Goal: Information Seeking & Learning: Learn about a topic

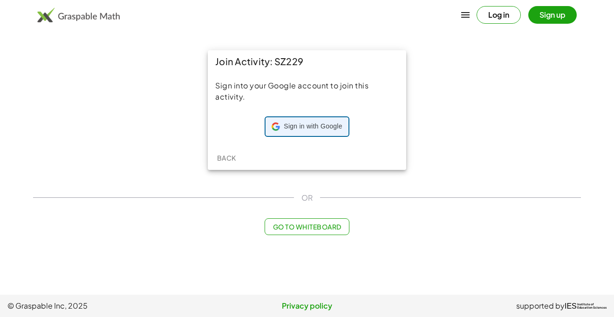
click at [301, 128] on span "Sign in with Google" at bounding box center [313, 126] width 58 height 9
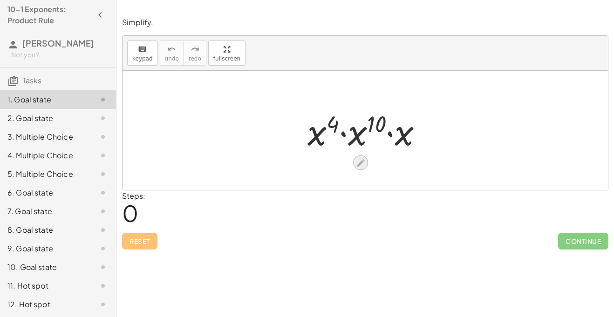
click at [363, 161] on icon at bounding box center [360, 162] width 7 height 7
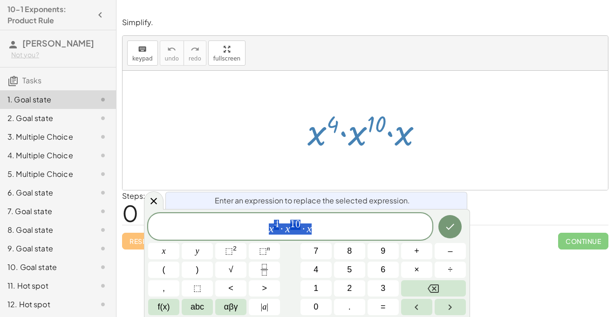
click at [317, 232] on span "x 4 · x 1 0 · x" at bounding box center [290, 227] width 284 height 17
click at [293, 223] on span "4" at bounding box center [292, 224] width 5 height 10
click at [161, 204] on div at bounding box center [154, 201] width 20 height 18
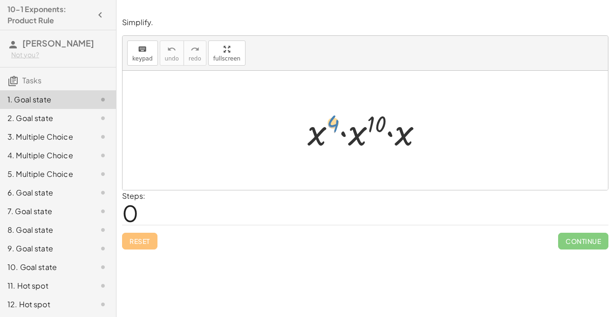
click at [332, 123] on div at bounding box center [369, 131] width 132 height 48
drag, startPoint x: 354, startPoint y: 138, endPoint x: 441, endPoint y: 129, distance: 87.7
click at [441, 129] on div "· x 10 · x 4 · x 10 · x" at bounding box center [366, 130] width 486 height 119
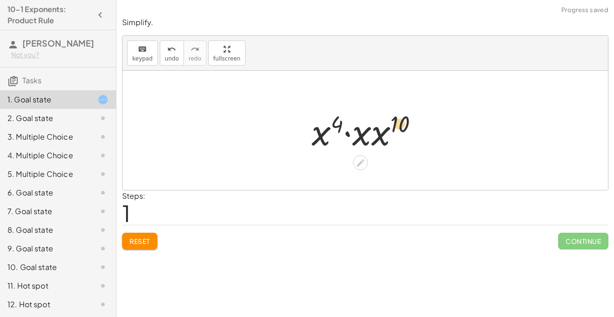
click at [331, 123] on div at bounding box center [368, 131] width 123 height 48
drag, startPoint x: 377, startPoint y: 139, endPoint x: 338, endPoint y: 140, distance: 38.7
click at [338, 140] on div at bounding box center [368, 131] width 123 height 48
click at [373, 118] on div at bounding box center [369, 131] width 132 height 48
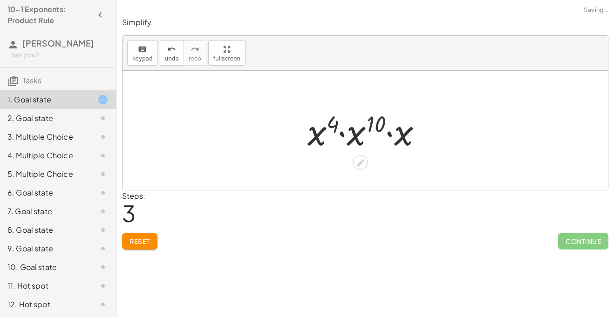
click at [373, 118] on div at bounding box center [368, 131] width 125 height 48
click at [365, 123] on div at bounding box center [368, 131] width 125 height 48
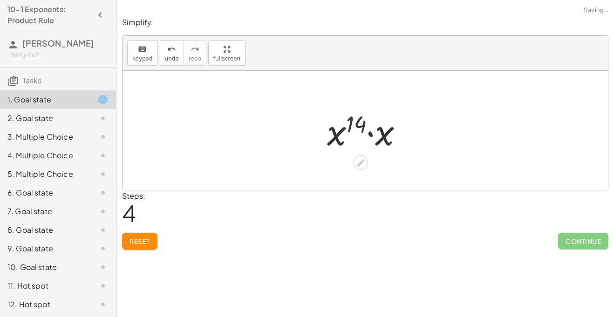
click at [389, 137] on div at bounding box center [368, 131] width 93 height 48
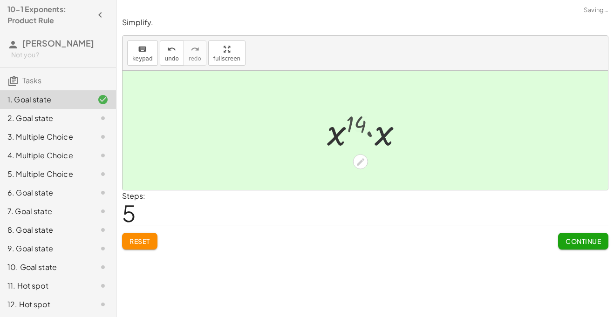
click at [389, 137] on div at bounding box center [368, 131] width 65 height 46
click at [574, 245] on span "Continue" at bounding box center [583, 241] width 35 height 8
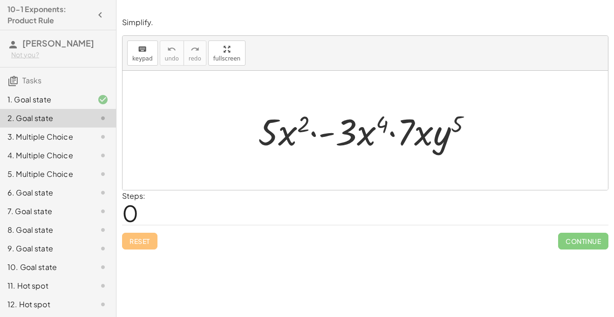
click at [306, 121] on div at bounding box center [368, 131] width 231 height 48
drag, startPoint x: 306, startPoint y: 121, endPoint x: 384, endPoint y: 121, distance: 78.3
click at [384, 121] on div at bounding box center [368, 131] width 231 height 48
click at [386, 124] on div at bounding box center [368, 131] width 231 height 48
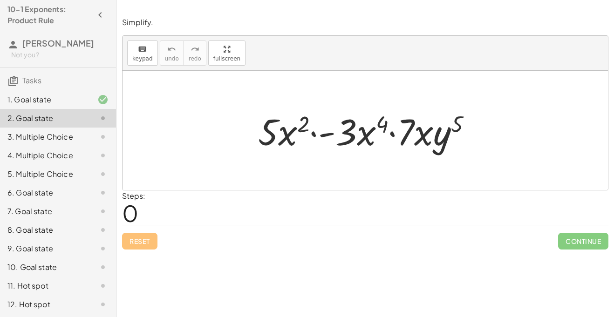
click at [381, 122] on div at bounding box center [368, 131] width 231 height 48
click at [366, 133] on div at bounding box center [368, 131] width 231 height 48
click at [344, 138] on div at bounding box center [368, 131] width 231 height 48
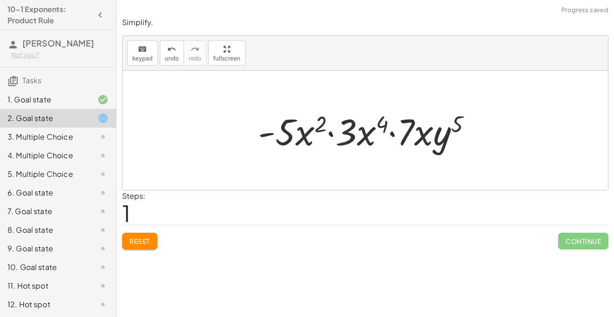
click at [267, 136] on div at bounding box center [368, 131] width 231 height 48
drag, startPoint x: 271, startPoint y: 134, endPoint x: 310, endPoint y: 137, distance: 39.7
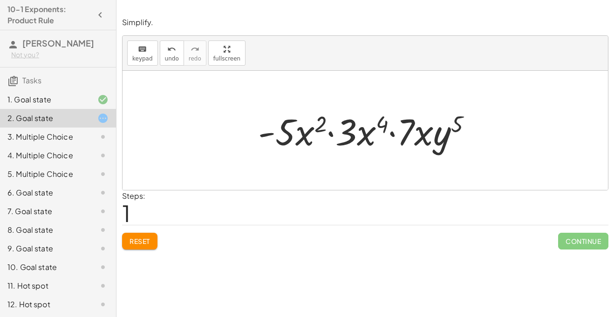
click at [310, 137] on div at bounding box center [368, 131] width 231 height 48
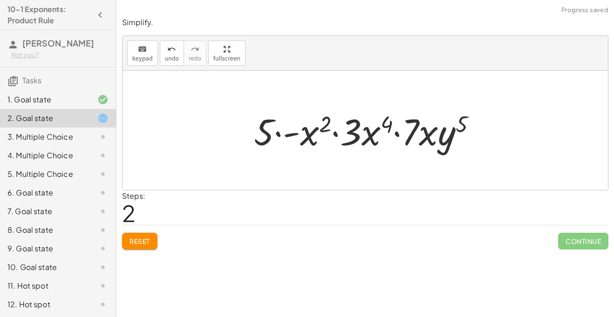
click at [125, 246] on button "Reset" at bounding box center [139, 241] width 35 height 17
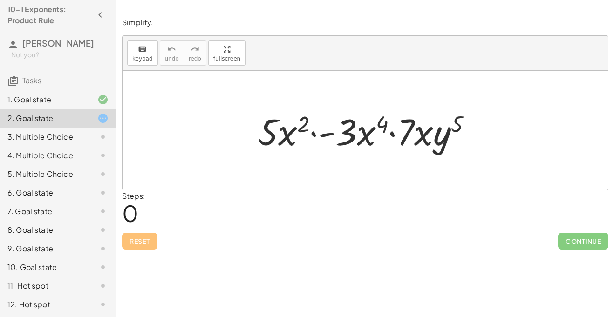
click at [290, 137] on div at bounding box center [368, 131] width 231 height 48
drag, startPoint x: 287, startPoint y: 136, endPoint x: 371, endPoint y: 131, distance: 84.4
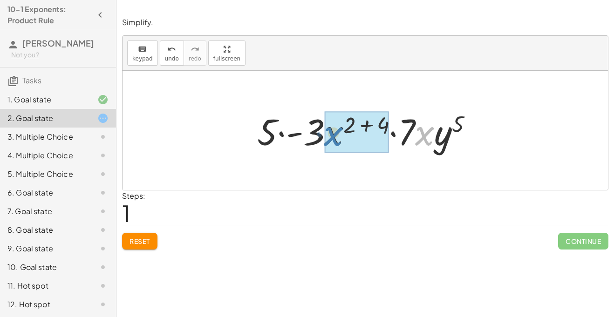
drag, startPoint x: 421, startPoint y: 141, endPoint x: 330, endPoint y: 141, distance: 90.9
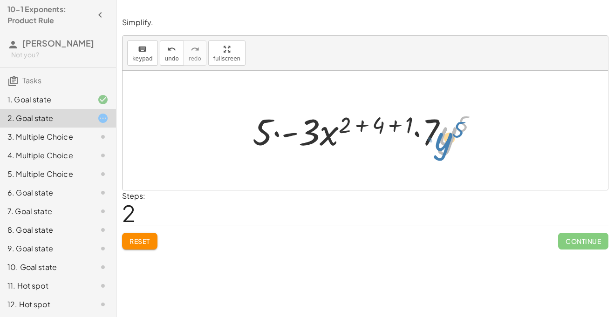
drag, startPoint x: 449, startPoint y: 143, endPoint x: 448, endPoint y: 148, distance: 5.3
click at [448, 148] on div at bounding box center [369, 131] width 242 height 48
drag, startPoint x: 411, startPoint y: 124, endPoint x: 385, endPoint y: 125, distance: 25.2
click at [385, 125] on div at bounding box center [369, 131] width 242 height 48
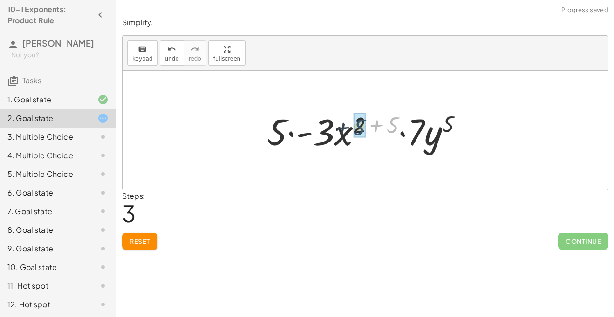
drag, startPoint x: 394, startPoint y: 124, endPoint x: 359, endPoint y: 127, distance: 34.6
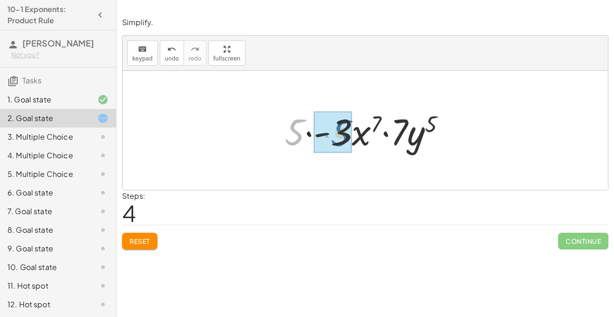
drag, startPoint x: 299, startPoint y: 135, endPoint x: 346, endPoint y: 136, distance: 47.1
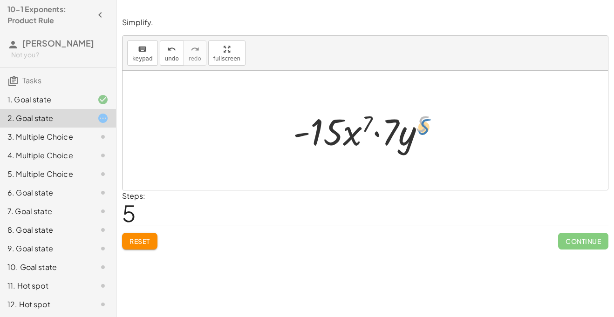
click at [425, 127] on div at bounding box center [368, 131] width 161 height 48
drag, startPoint x: 380, startPoint y: 136, endPoint x: 360, endPoint y: 131, distance: 20.6
click at [360, 131] on div at bounding box center [368, 131] width 161 height 48
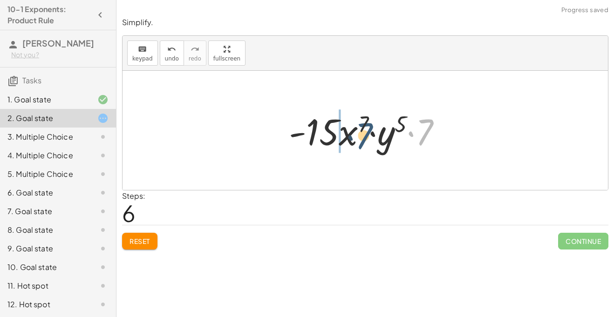
drag, startPoint x: 424, startPoint y: 133, endPoint x: 315, endPoint y: 139, distance: 109.7
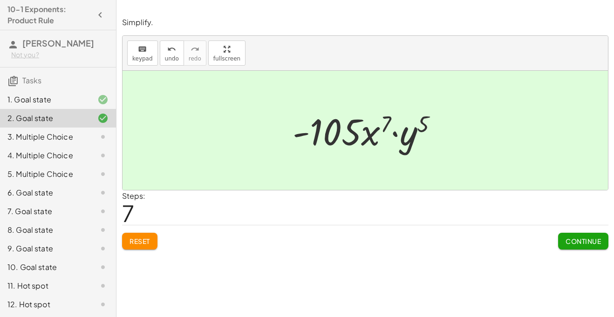
click at [565, 236] on button "Continue" at bounding box center [583, 241] width 50 height 17
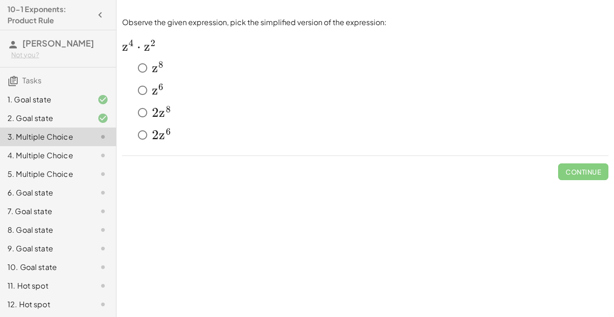
scroll to position [0, 0]
click at [601, 175] on span "Check" at bounding box center [589, 172] width 24 height 8
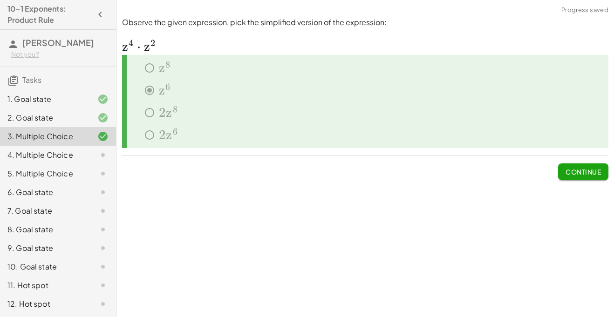
click at [566, 171] on span "Continue" at bounding box center [583, 172] width 35 height 8
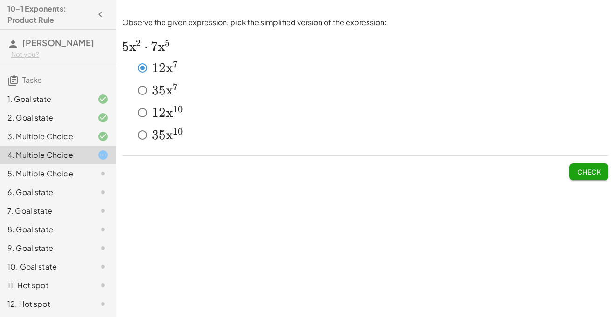
click at [581, 170] on span "Check" at bounding box center [589, 172] width 24 height 8
click at [579, 176] on span "Check" at bounding box center [589, 172] width 24 height 8
click at [599, 171] on span "Check" at bounding box center [589, 172] width 24 height 8
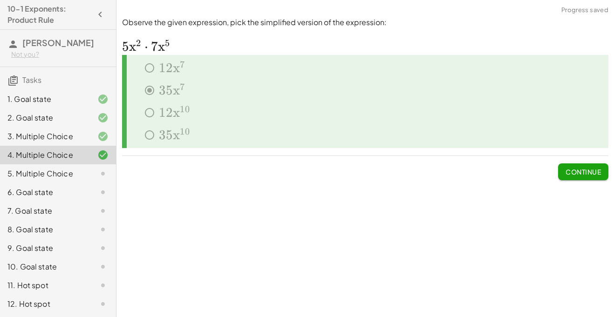
click at [568, 171] on span "Continue" at bounding box center [583, 172] width 35 height 8
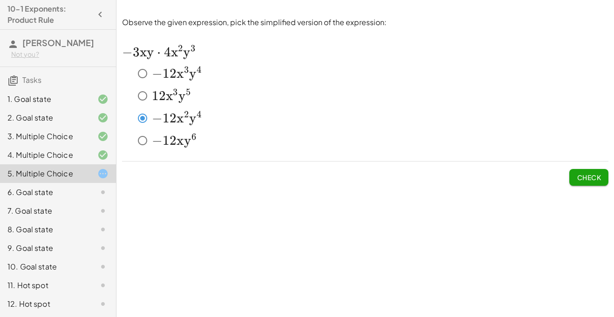
click at [153, 77] on span "−" at bounding box center [157, 74] width 11 height 16
click at [602, 174] on button "Check" at bounding box center [588, 177] width 39 height 17
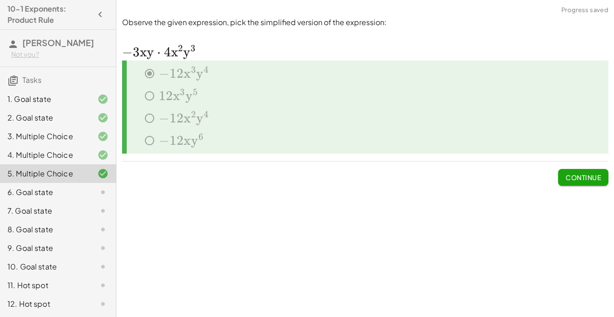
click at [564, 178] on button "Continue" at bounding box center [583, 177] width 50 height 17
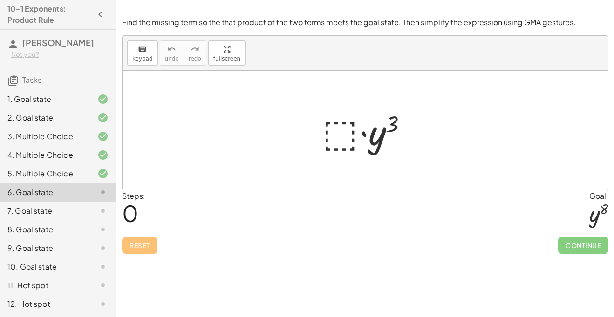
click at [338, 134] on div at bounding box center [369, 131] width 102 height 48
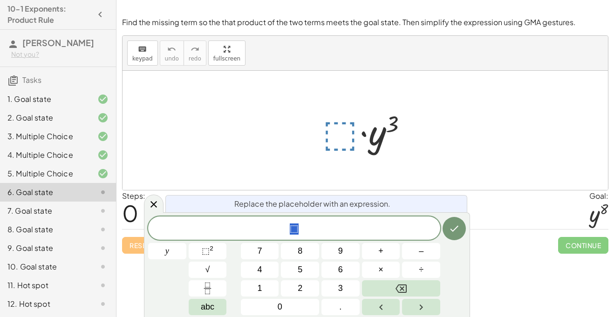
click at [314, 229] on span "⬚" at bounding box center [294, 229] width 292 height 13
click at [295, 232] on span "⬚" at bounding box center [294, 229] width 9 height 11
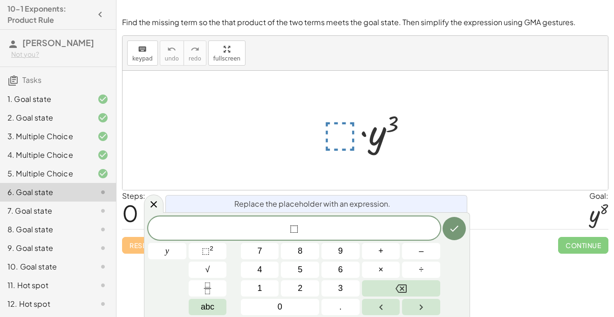
click at [295, 232] on span "⬚" at bounding box center [294, 229] width 9 height 11
click at [293, 229] on span "⬚" at bounding box center [294, 229] width 9 height 11
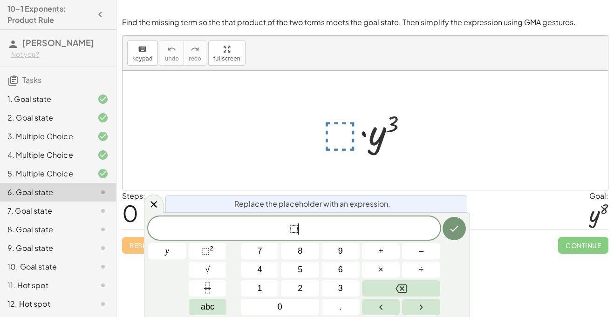
click at [318, 231] on span "⬚ ​" at bounding box center [294, 229] width 292 height 13
click at [222, 258] on button "⬚ 2" at bounding box center [208, 251] width 38 height 16
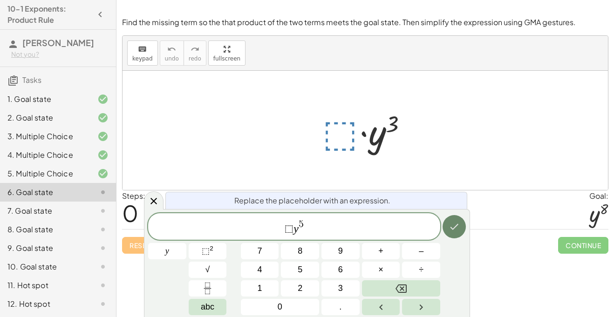
click at [454, 222] on icon "Done" at bounding box center [454, 226] width 11 height 11
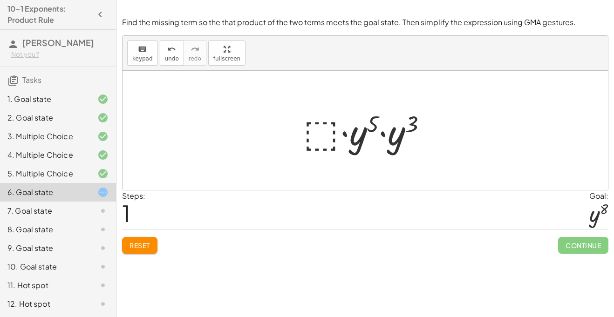
click at [333, 134] on div at bounding box center [369, 131] width 140 height 48
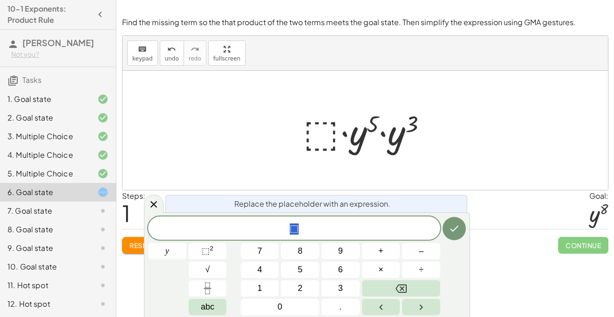
scroll to position [3, 0]
click at [420, 235] on span "⬚" at bounding box center [294, 229] width 292 height 13
click at [488, 221] on div "Steps: 1 Goal: y 8" at bounding box center [365, 210] width 486 height 39
click at [151, 201] on icon at bounding box center [154, 204] width 7 height 7
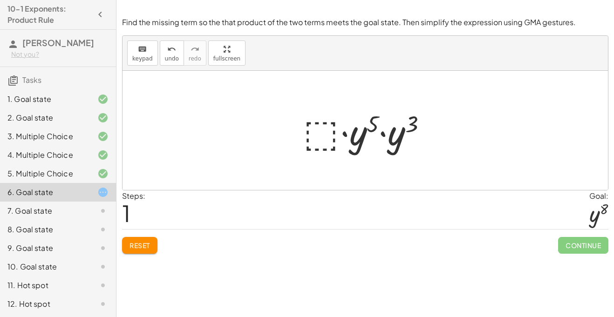
click at [145, 251] on button "Reset" at bounding box center [139, 245] width 35 height 17
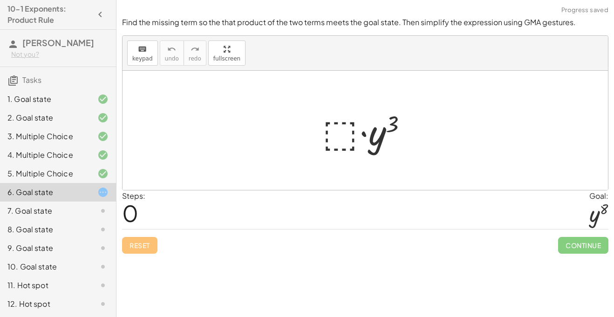
click at [354, 116] on div at bounding box center [369, 131] width 102 height 48
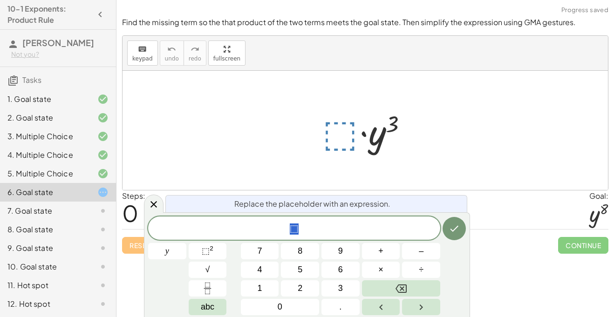
click at [287, 232] on span "⬚" at bounding box center [294, 229] width 292 height 13
click at [212, 249] on sup "2" at bounding box center [212, 248] width 4 height 7
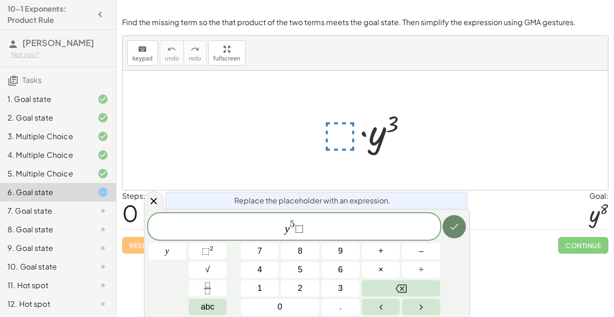
click at [459, 232] on icon "Done" at bounding box center [454, 226] width 11 height 11
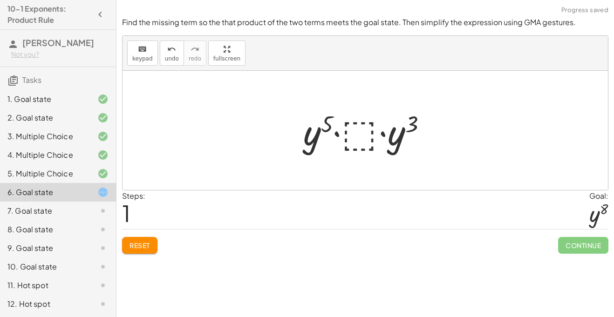
click at [375, 135] on div at bounding box center [369, 131] width 140 height 48
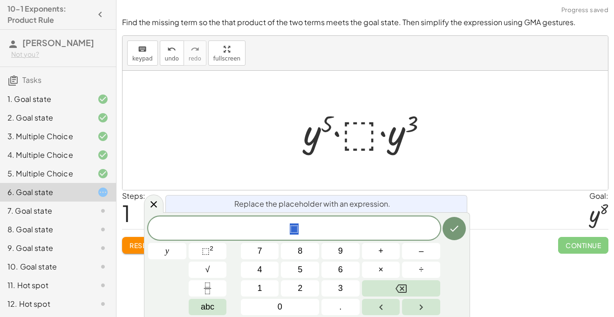
scroll to position [4, 0]
click at [320, 227] on span "⬚" at bounding box center [294, 229] width 292 height 13
click at [330, 227] on span "⬚ ​" at bounding box center [294, 229] width 292 height 13
click at [224, 248] on button "⬚ 2" at bounding box center [208, 251] width 38 height 16
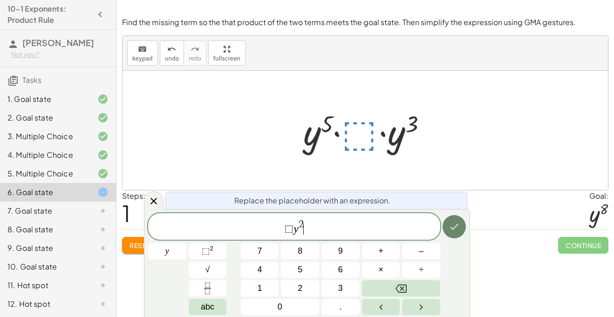
click at [459, 228] on icon "Done" at bounding box center [454, 226] width 11 height 11
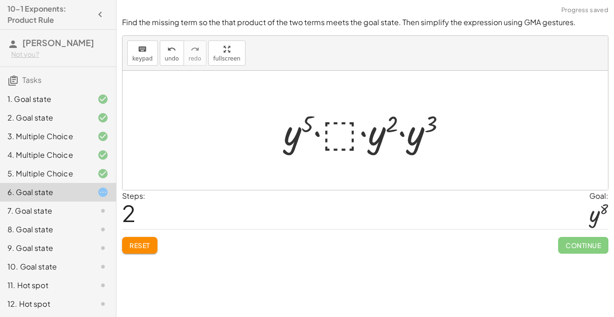
click at [307, 127] on div at bounding box center [368, 131] width 179 height 48
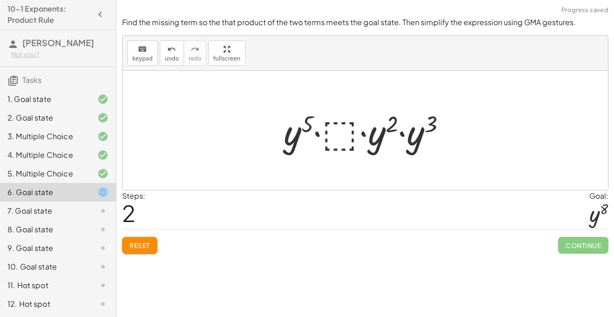
click at [307, 127] on div at bounding box center [368, 131] width 179 height 48
click at [303, 131] on div at bounding box center [368, 131] width 179 height 48
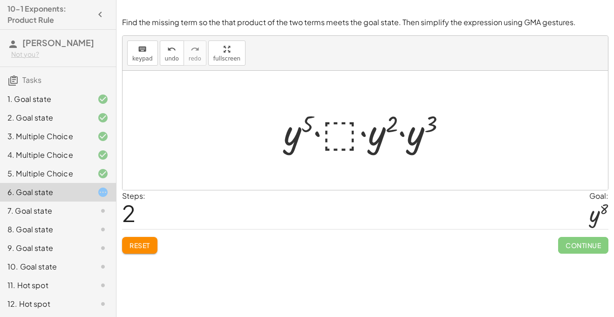
click at [303, 131] on div at bounding box center [368, 131] width 179 height 48
click at [342, 145] on div at bounding box center [368, 131] width 179 height 48
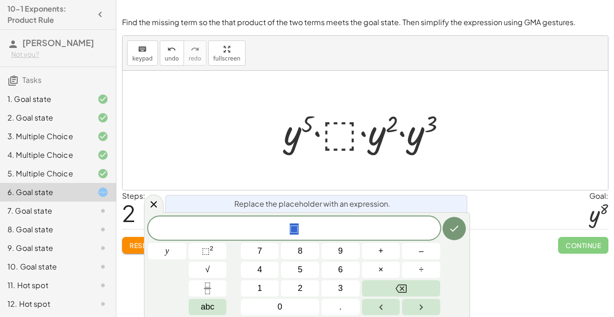
scroll to position [6, 0]
click at [150, 204] on icon at bounding box center [153, 204] width 11 height 11
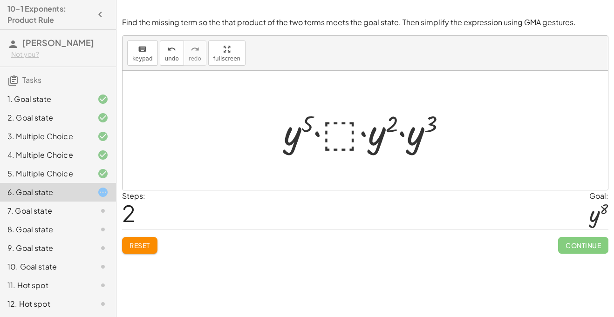
click at [137, 249] on span "Reset" at bounding box center [140, 245] width 21 height 8
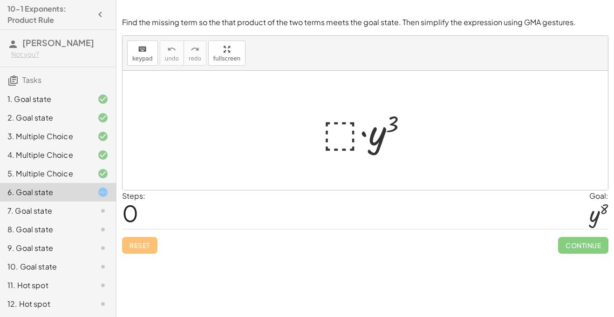
click at [351, 139] on div at bounding box center [369, 131] width 102 height 48
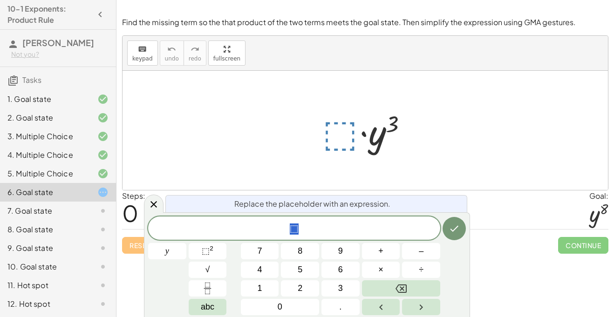
click at [286, 230] on span "⬚" at bounding box center [294, 229] width 292 height 13
click at [201, 248] on button "⬚ 2" at bounding box center [208, 251] width 38 height 16
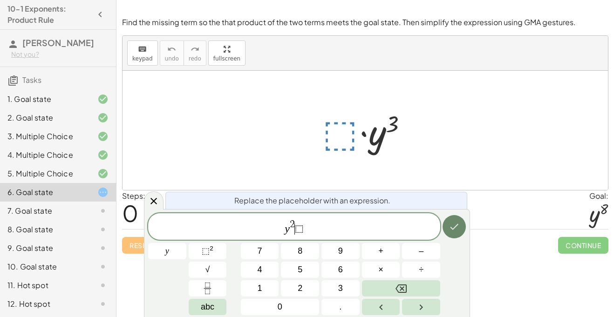
click at [454, 229] on icon "Done" at bounding box center [454, 226] width 11 height 11
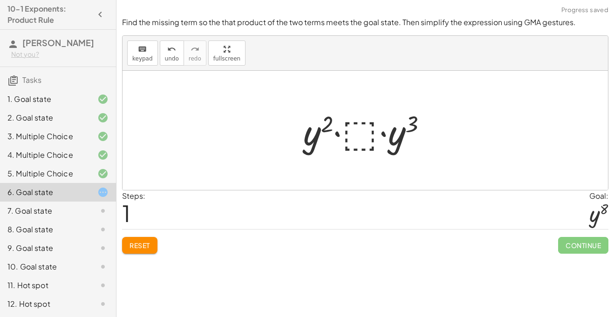
click at [353, 133] on div at bounding box center [369, 131] width 141 height 48
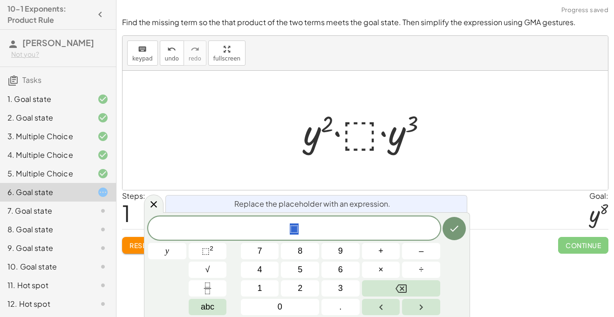
scroll to position [7, 0]
click at [300, 229] on span "⬚" at bounding box center [294, 229] width 292 height 13
click at [289, 229] on span "⬚ ​" at bounding box center [294, 229] width 292 height 13
click at [226, 251] on button "⬚ 2" at bounding box center [208, 251] width 38 height 16
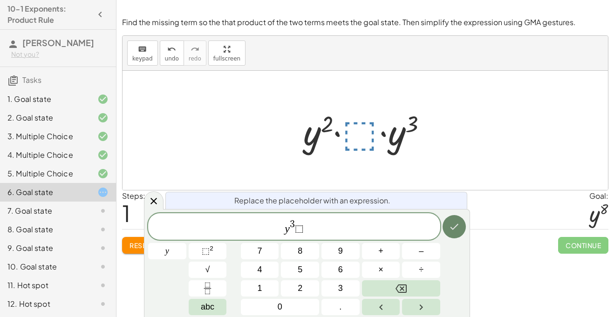
click at [454, 228] on icon "Done" at bounding box center [455, 227] width 8 height 6
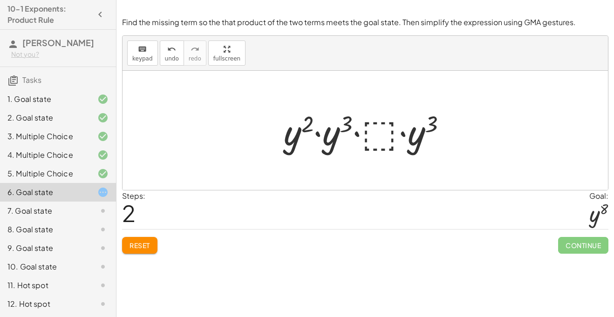
click at [387, 136] on div at bounding box center [369, 131] width 180 height 48
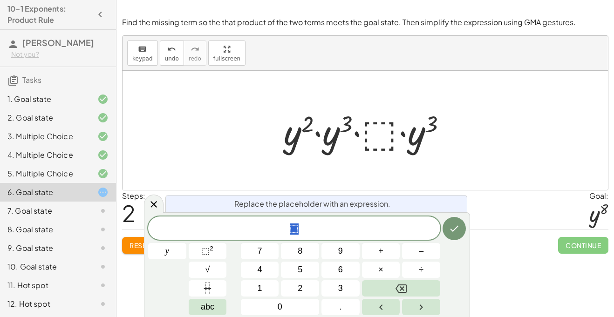
scroll to position [7, 0]
click at [146, 208] on div at bounding box center [154, 204] width 20 height 18
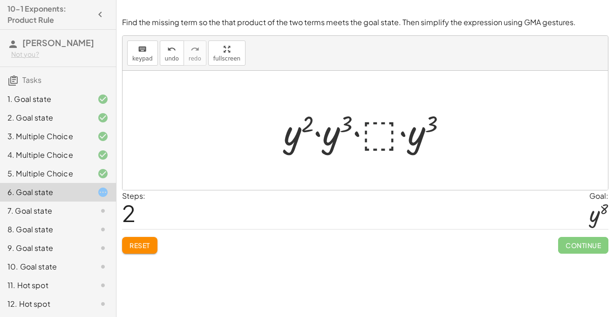
click at [0, 0] on div "Find the missing term so the that product of the two terms meets the goal state…" at bounding box center [0, 0] width 0 height 0
click at [147, 251] on button "Reset" at bounding box center [139, 245] width 35 height 17
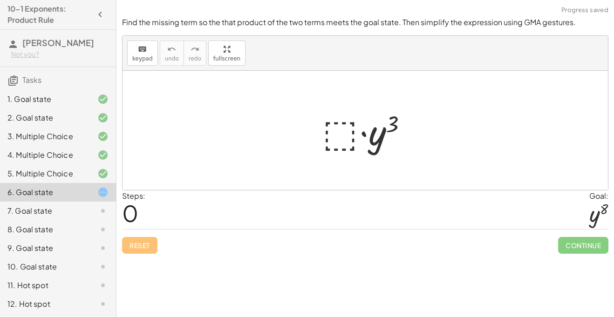
click at [356, 130] on div at bounding box center [369, 131] width 102 height 48
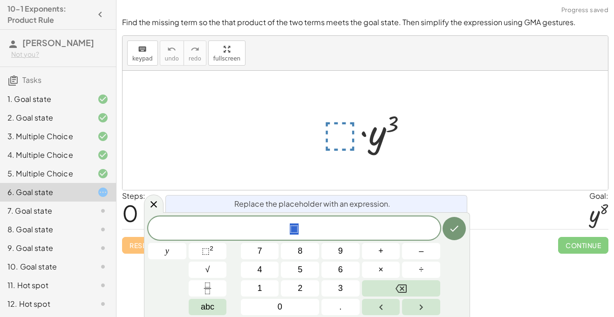
click at [287, 234] on span "⬚" at bounding box center [294, 229] width 292 height 13
click at [296, 230] on span "⬚" at bounding box center [294, 229] width 9 height 11
click at [285, 227] on span "⬚ ​" at bounding box center [294, 229] width 292 height 13
click at [207, 252] on span "⬚" at bounding box center [206, 250] width 8 height 9
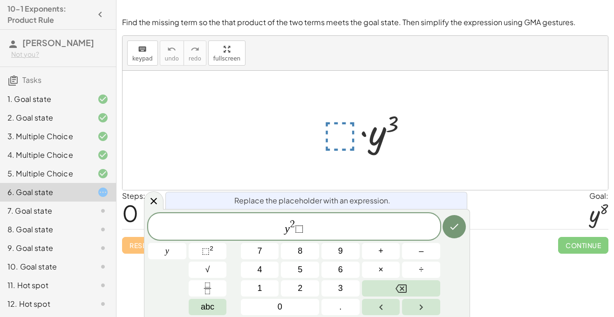
click at [333, 221] on span "y 2 ​ ⬚" at bounding box center [294, 227] width 292 height 17
click at [202, 256] on span "⬚ 2" at bounding box center [208, 251] width 12 height 13
click at [461, 228] on button "Done" at bounding box center [454, 226] width 23 height 23
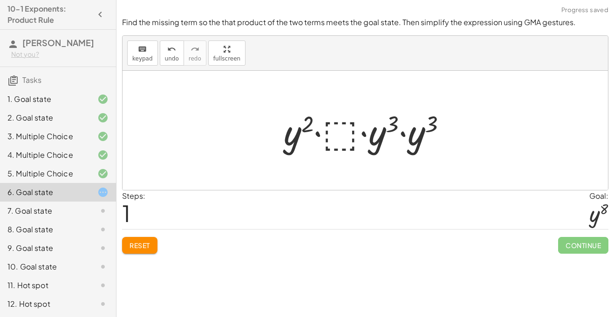
click at [388, 137] on div at bounding box center [369, 131] width 180 height 48
click at [151, 246] on button "Reset" at bounding box center [139, 245] width 35 height 17
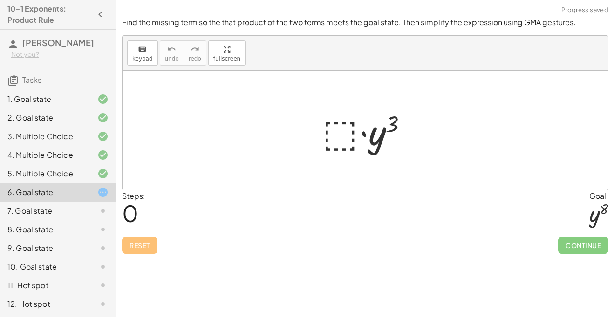
click at [318, 138] on div at bounding box center [369, 131] width 102 height 48
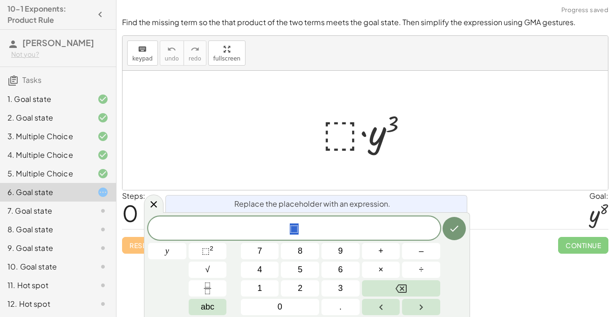
scroll to position [8, 0]
click at [324, 232] on span "⬚" at bounding box center [294, 229] width 292 height 13
click at [216, 247] on button "⬚ 2" at bounding box center [208, 251] width 38 height 16
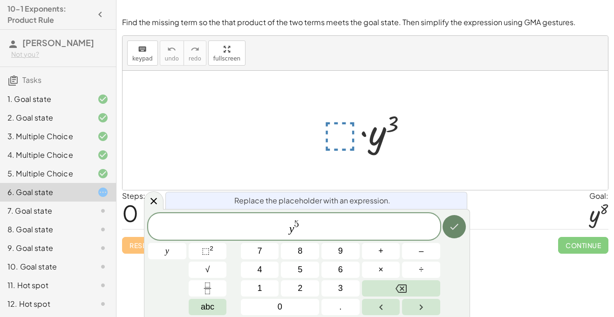
click at [456, 228] on icon "Done" at bounding box center [454, 226] width 11 height 11
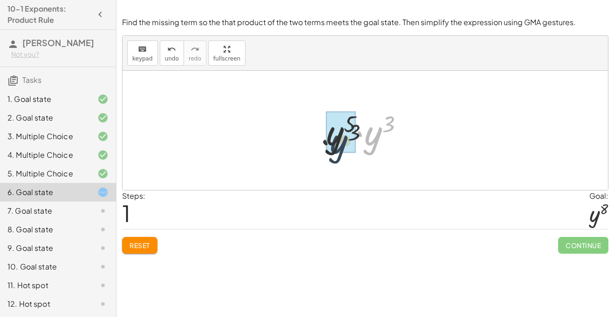
drag, startPoint x: 372, startPoint y: 133, endPoint x: 330, endPoint y: 142, distance: 42.5
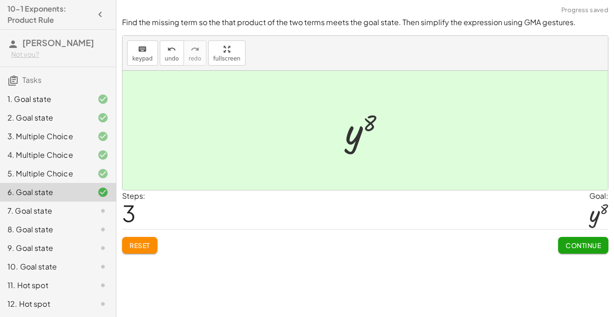
click at [590, 248] on span "Continue" at bounding box center [583, 245] width 35 height 8
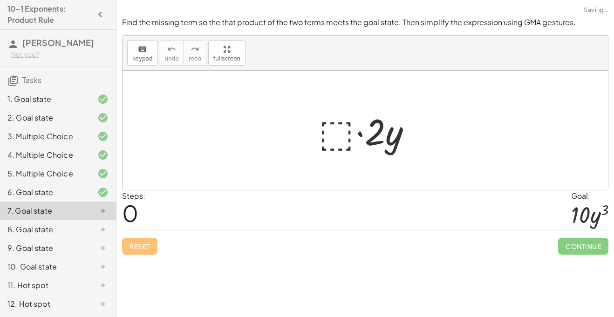
click at [352, 133] on div at bounding box center [368, 131] width 109 height 48
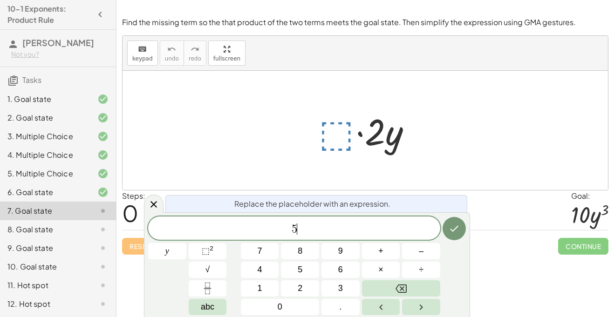
scroll to position [10, 0]
click at [183, 250] on button "y" at bounding box center [167, 251] width 38 height 16
click at [210, 253] on span "⬚ 2" at bounding box center [208, 251] width 12 height 13
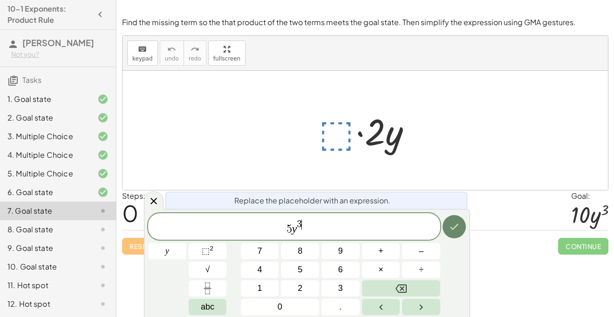
click at [462, 227] on button "Done" at bounding box center [454, 226] width 23 height 23
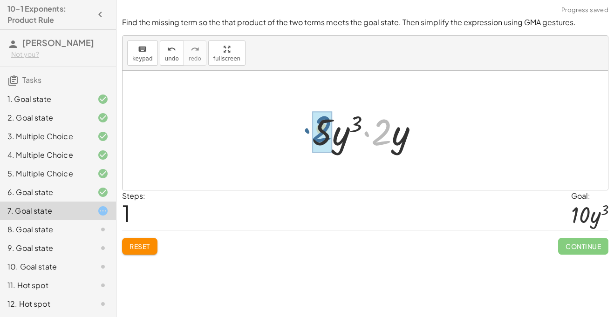
drag, startPoint x: 387, startPoint y: 140, endPoint x: 326, endPoint y: 137, distance: 61.1
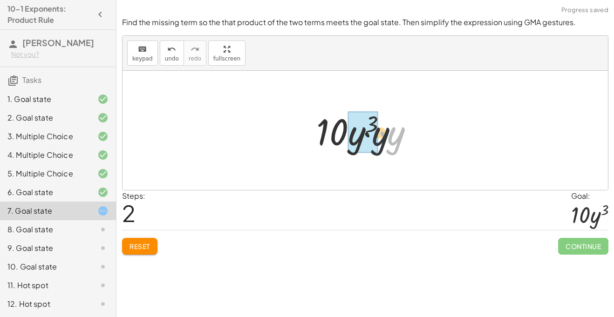
drag, startPoint x: 390, startPoint y: 140, endPoint x: 355, endPoint y: 142, distance: 35.5
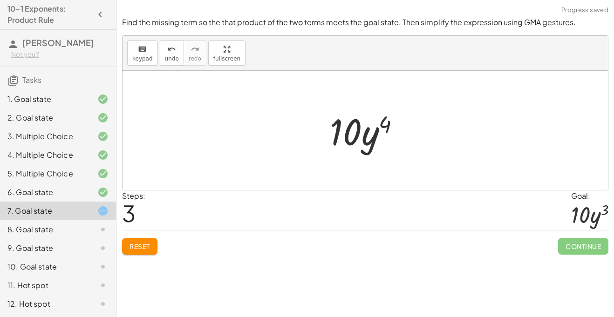
click at [390, 132] on div at bounding box center [368, 131] width 87 height 48
click at [378, 133] on div at bounding box center [368, 131] width 87 height 48
click at [153, 241] on button "Reset" at bounding box center [139, 246] width 35 height 17
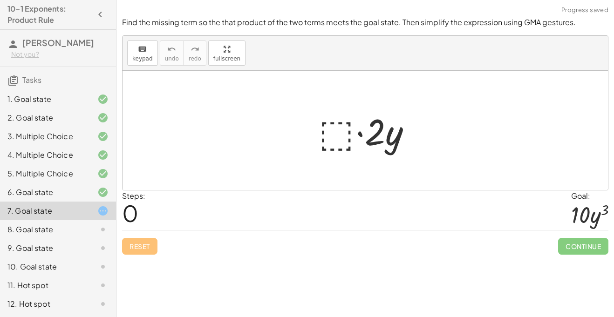
click at [333, 142] on div at bounding box center [368, 131] width 109 height 48
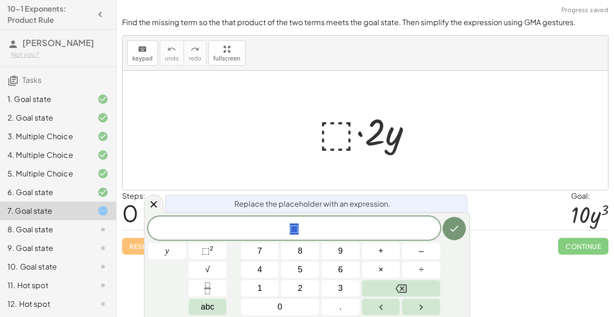
scroll to position [10, 0]
click at [312, 229] on span "⬚" at bounding box center [294, 229] width 292 height 13
click at [214, 255] on button "⬚ 2" at bounding box center [208, 251] width 38 height 16
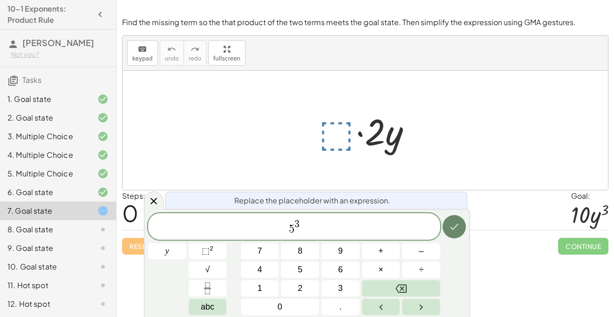
click at [457, 217] on button "Done" at bounding box center [454, 226] width 23 height 23
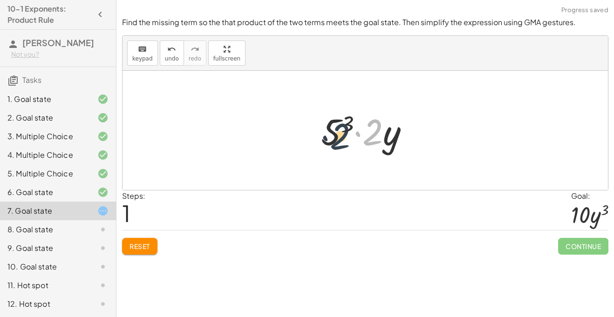
drag, startPoint x: 377, startPoint y: 132, endPoint x: 342, endPoint y: 137, distance: 35.2
click at [342, 137] on div at bounding box center [368, 131] width 105 height 48
drag, startPoint x: 374, startPoint y: 136, endPoint x: 330, endPoint y: 141, distance: 44.6
click at [330, 141] on div at bounding box center [368, 131] width 105 height 48
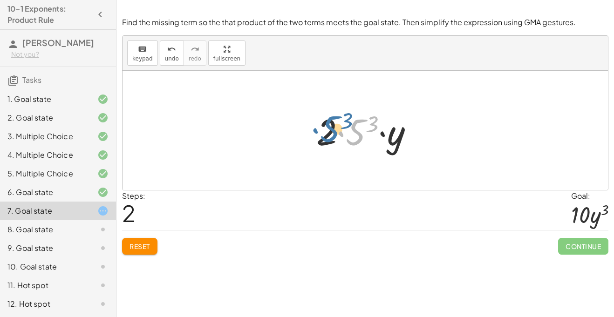
drag, startPoint x: 356, startPoint y: 136, endPoint x: 327, endPoint y: 132, distance: 28.6
click at [327, 132] on div at bounding box center [369, 131] width 114 height 48
drag, startPoint x: 396, startPoint y: 139, endPoint x: 348, endPoint y: 137, distance: 48.0
click at [348, 137] on div at bounding box center [369, 131] width 114 height 48
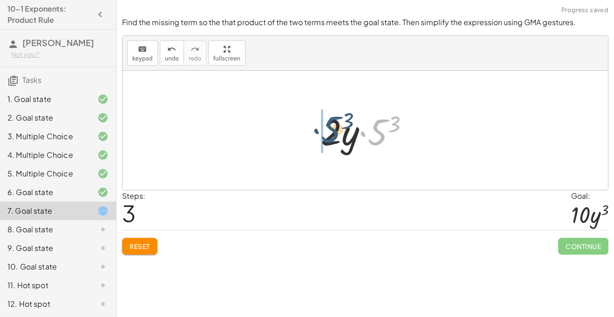
drag, startPoint x: 376, startPoint y: 135, endPoint x: 313, endPoint y: 131, distance: 63.9
click at [313, 131] on div "· ⬚ · 2 · y · 5 3 · 2 · y · 2 · 5 3 · y · 5 3 · · 2 · y 5 3" at bounding box center [365, 130] width 117 height 53
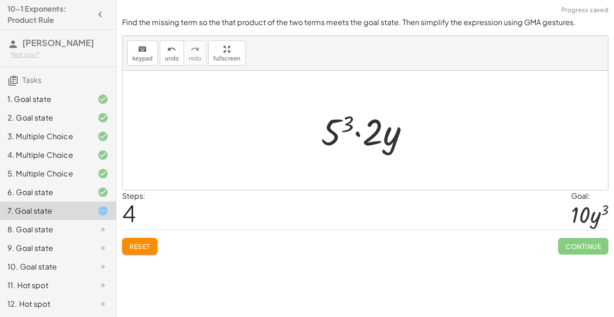
click at [154, 249] on button "Reset" at bounding box center [139, 246] width 35 height 17
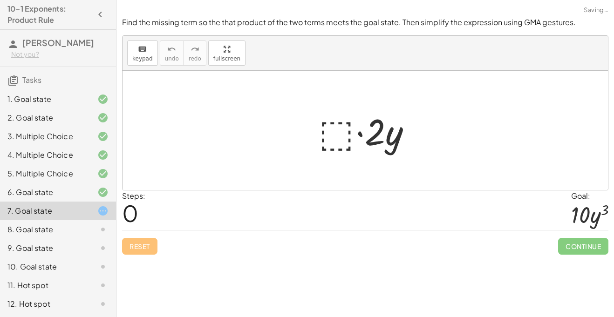
click at [336, 136] on div at bounding box center [368, 131] width 109 height 48
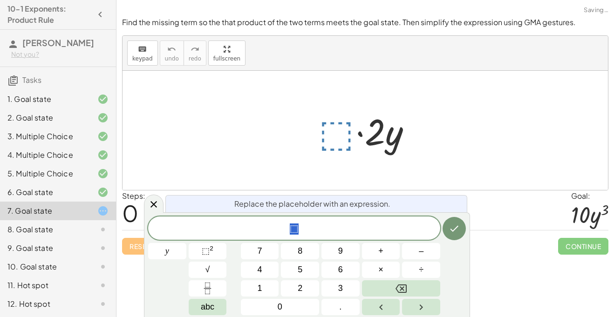
click at [320, 232] on span "⬚" at bounding box center [294, 229] width 292 height 13
click at [175, 250] on button "y" at bounding box center [167, 251] width 38 height 16
click at [222, 252] on button "⬚ 2" at bounding box center [208, 251] width 38 height 16
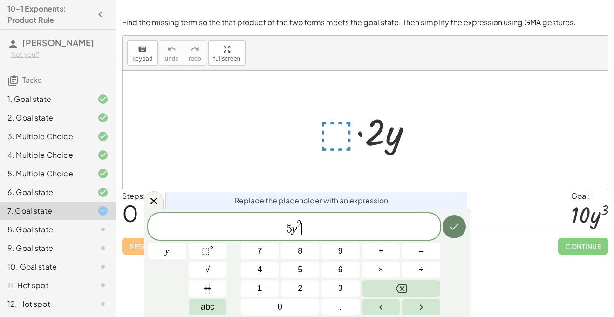
click at [450, 221] on icon "Done" at bounding box center [454, 226] width 11 height 11
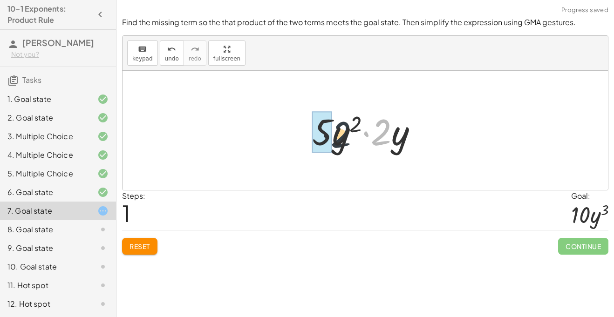
drag, startPoint x: 386, startPoint y: 137, endPoint x: 328, endPoint y: 139, distance: 58.7
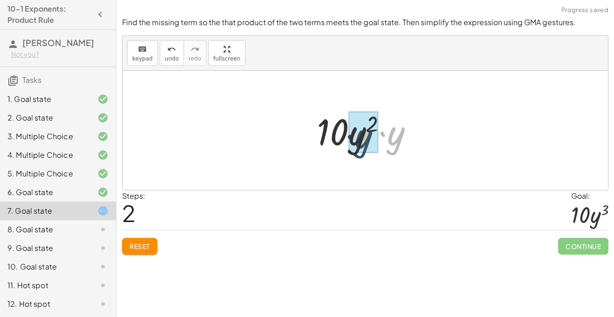
drag, startPoint x: 393, startPoint y: 144, endPoint x: 359, endPoint y: 147, distance: 34.2
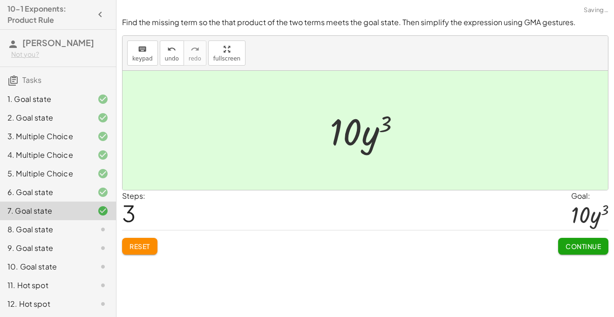
click at [580, 240] on button "Continue" at bounding box center [583, 246] width 50 height 17
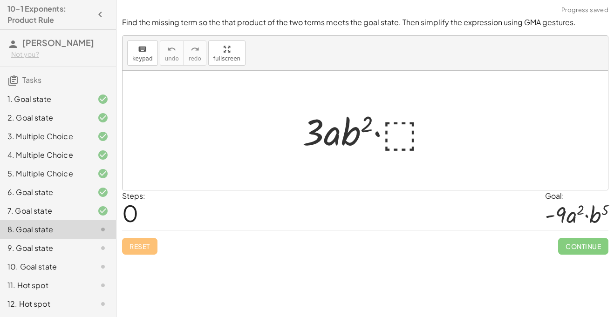
click at [403, 127] on div at bounding box center [369, 131] width 143 height 48
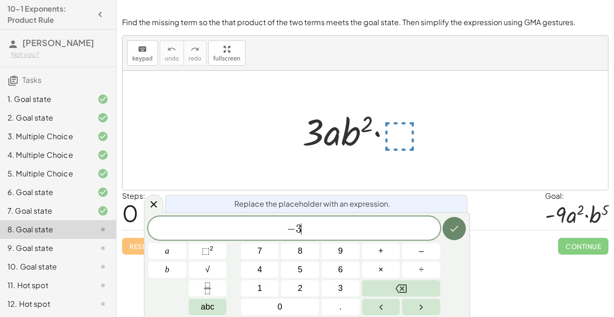
click at [445, 225] on button "Done" at bounding box center [454, 228] width 23 height 23
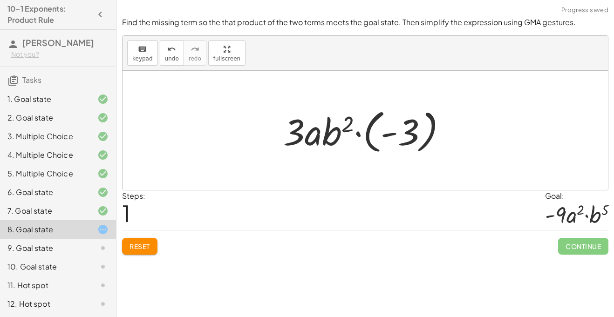
click at [419, 126] on div at bounding box center [369, 131] width 180 height 52
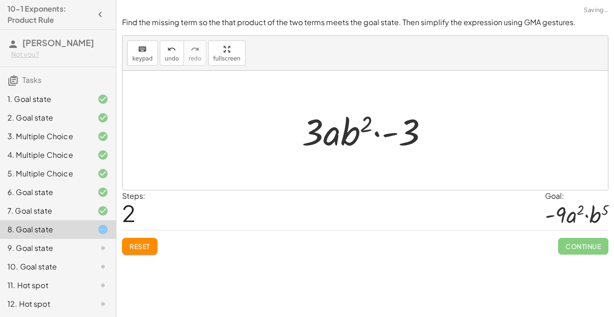
click at [397, 135] on div at bounding box center [369, 131] width 144 height 48
click at [394, 141] on div at bounding box center [369, 131] width 144 height 48
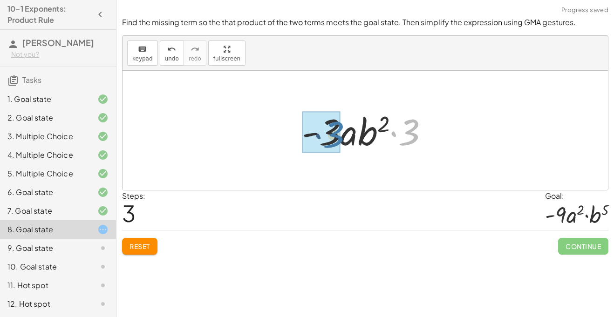
drag, startPoint x: 408, startPoint y: 140, endPoint x: 328, endPoint y: 143, distance: 79.7
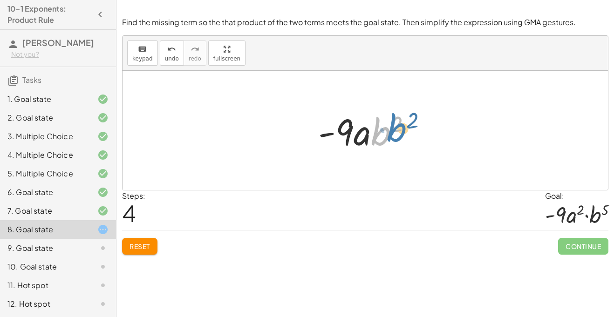
drag, startPoint x: 381, startPoint y: 138, endPoint x: 398, endPoint y: 135, distance: 17.6
click at [398, 135] on div at bounding box center [369, 131] width 110 height 48
click at [136, 246] on span "Reset" at bounding box center [140, 246] width 21 height 8
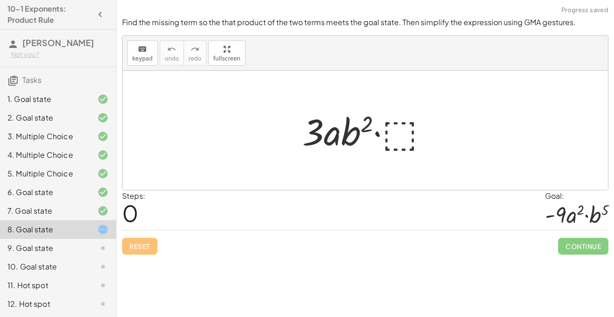
click at [413, 123] on div at bounding box center [369, 131] width 143 height 48
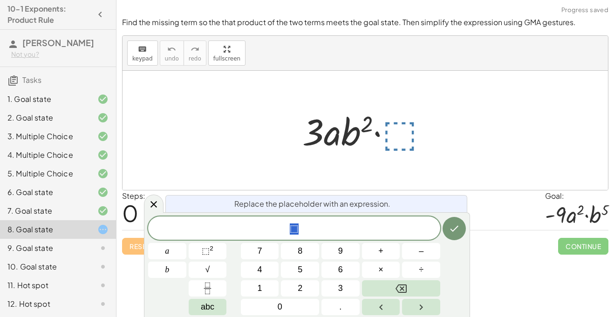
click at [327, 232] on span "⬚" at bounding box center [294, 229] width 292 height 13
click at [203, 252] on span "⬚" at bounding box center [206, 250] width 8 height 9
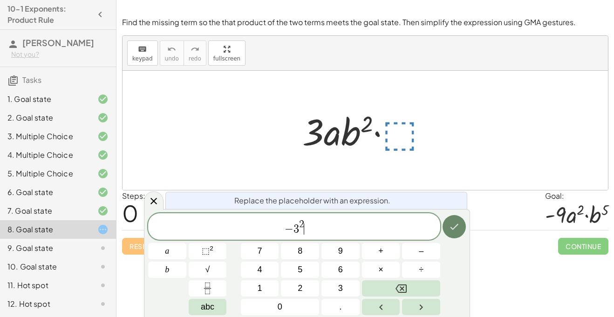
click at [450, 221] on icon "Done" at bounding box center [454, 226] width 11 height 11
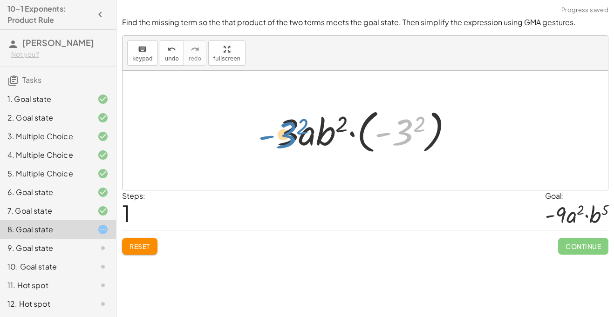
drag, startPoint x: 404, startPoint y: 132, endPoint x: 287, endPoint y: 135, distance: 117.4
click at [287, 135] on div at bounding box center [369, 131] width 192 height 52
drag, startPoint x: 424, startPoint y: 123, endPoint x: 343, endPoint y: 123, distance: 80.1
click at [343, 123] on div at bounding box center [369, 131] width 192 height 52
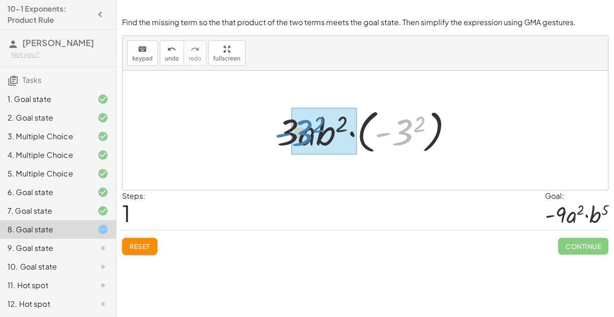
drag, startPoint x: 400, startPoint y: 131, endPoint x: 290, endPoint y: 130, distance: 110.0
click at [290, 130] on div at bounding box center [369, 131] width 192 height 52
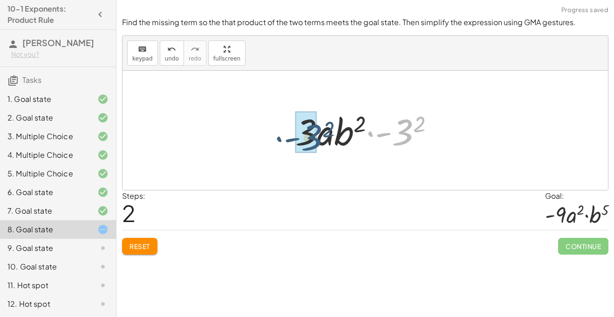
drag, startPoint x: 403, startPoint y: 134, endPoint x: 309, endPoint y: 139, distance: 93.3
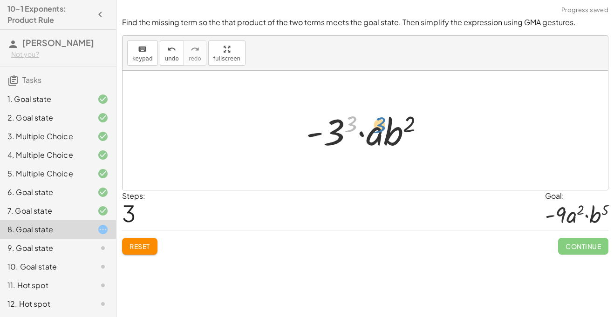
drag, startPoint x: 353, startPoint y: 121, endPoint x: 383, endPoint y: 120, distance: 29.8
click at [383, 120] on div at bounding box center [368, 131] width 135 height 48
drag, startPoint x: 408, startPoint y: 124, endPoint x: 349, endPoint y: 123, distance: 58.7
click at [349, 123] on div at bounding box center [368, 131] width 135 height 48
drag, startPoint x: 387, startPoint y: 131, endPoint x: 356, endPoint y: 133, distance: 30.8
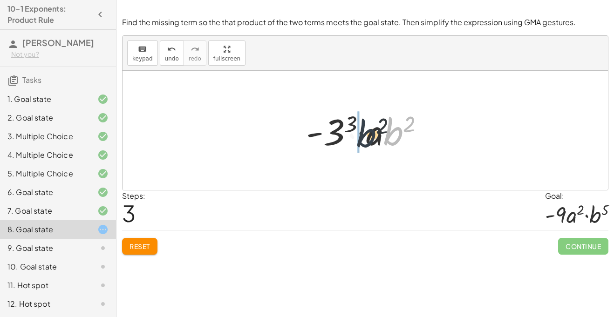
click at [356, 133] on div at bounding box center [368, 131] width 135 height 48
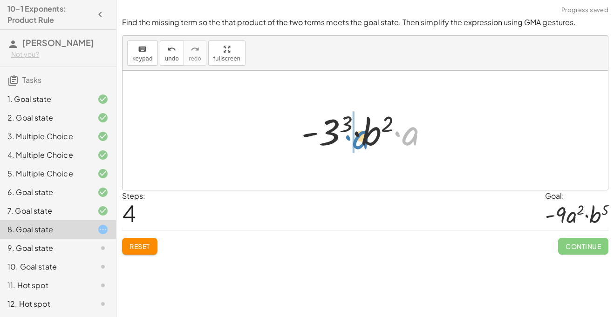
drag, startPoint x: 411, startPoint y: 136, endPoint x: 359, endPoint y: 138, distance: 52.2
click at [359, 138] on div at bounding box center [369, 131] width 144 height 48
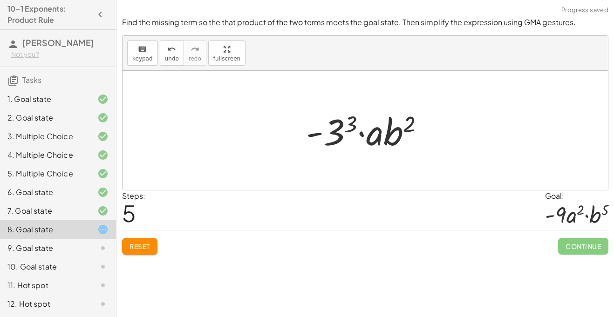
click at [150, 237] on div "Reset Continue" at bounding box center [365, 242] width 486 height 25
click at [152, 245] on button "Reset" at bounding box center [139, 246] width 35 height 17
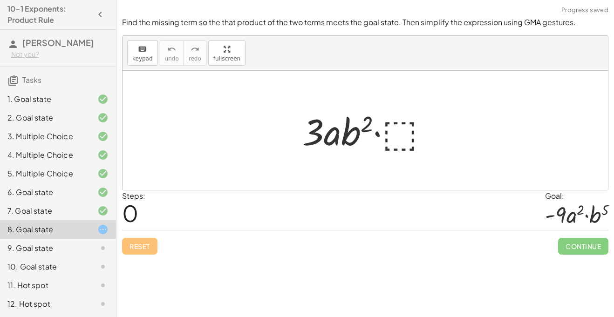
click at [395, 116] on div at bounding box center [369, 131] width 143 height 48
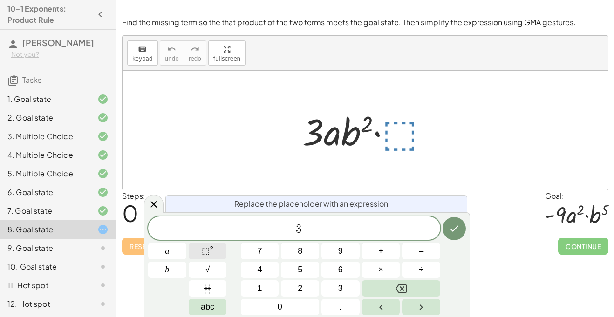
click at [206, 254] on span "⬚" at bounding box center [206, 250] width 8 height 9
click at [213, 256] on span "⬚ 2" at bounding box center [208, 251] width 12 height 13
click at [177, 249] on button "a" at bounding box center [167, 251] width 38 height 16
click at [177, 254] on button "a" at bounding box center [167, 251] width 38 height 16
click at [207, 247] on span "⬚" at bounding box center [206, 250] width 8 height 9
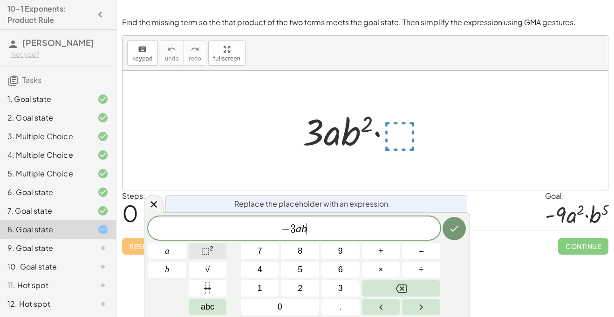
click at [217, 250] on button "⬚ 2" at bounding box center [208, 251] width 38 height 16
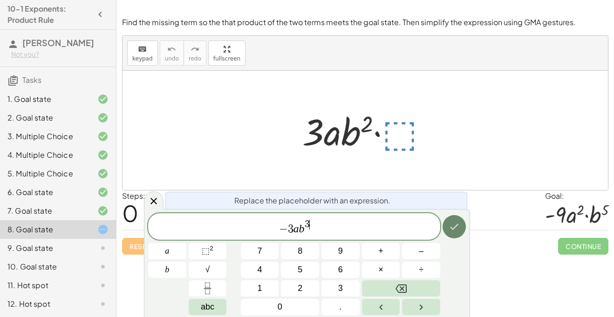
click at [453, 227] on icon "Done" at bounding box center [454, 226] width 11 height 11
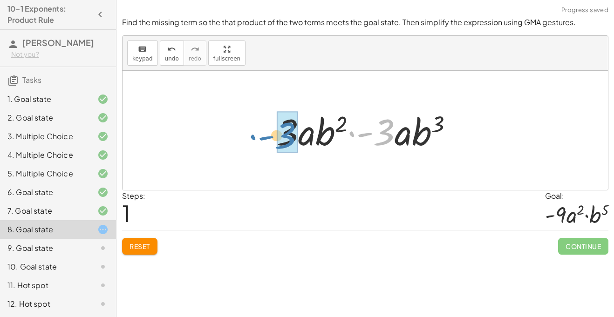
drag, startPoint x: 386, startPoint y: 125, endPoint x: 293, endPoint y: 124, distance: 93.2
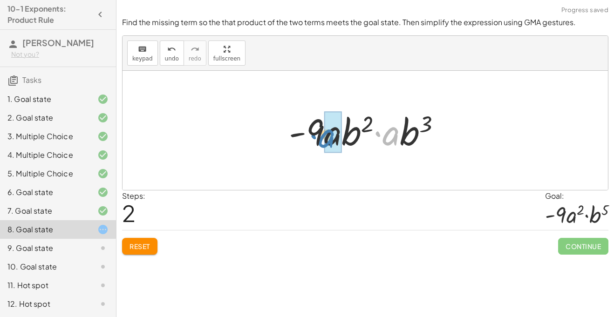
drag, startPoint x: 395, startPoint y: 136, endPoint x: 331, endPoint y: 138, distance: 63.4
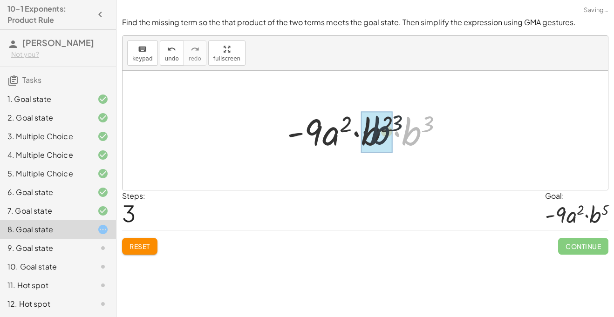
drag, startPoint x: 411, startPoint y: 135, endPoint x: 371, endPoint y: 134, distance: 39.2
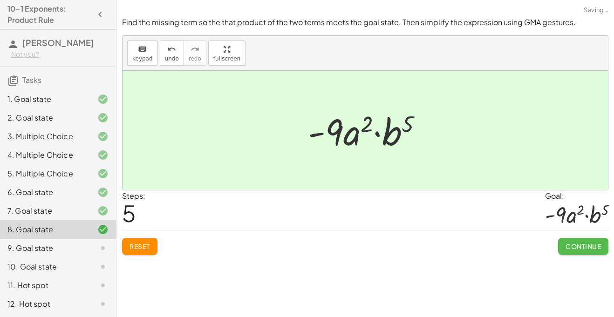
click at [567, 246] on span "Continue" at bounding box center [583, 246] width 35 height 8
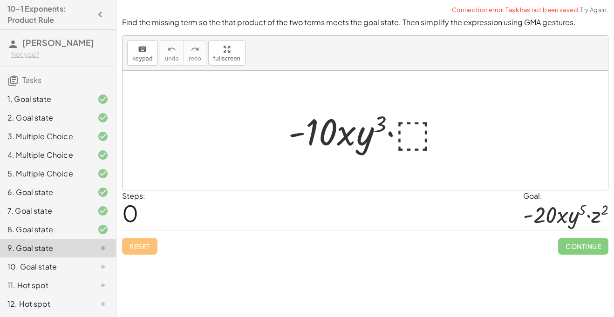
click at [432, 127] on div at bounding box center [369, 131] width 170 height 48
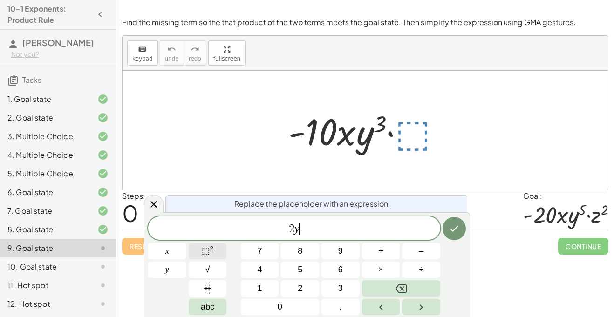
click at [212, 252] on sup "2" at bounding box center [212, 248] width 4 height 7
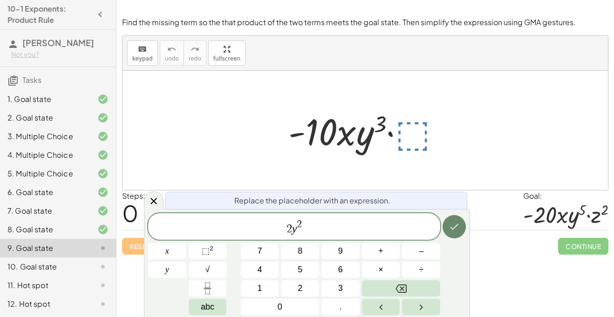
click at [456, 230] on icon "Done" at bounding box center [454, 226] width 11 height 11
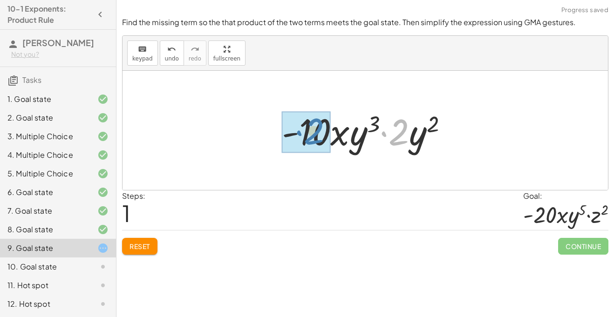
drag, startPoint x: 401, startPoint y: 137, endPoint x: 310, endPoint y: 135, distance: 91.3
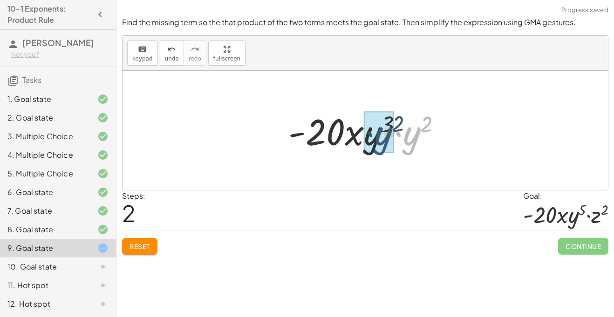
drag, startPoint x: 404, startPoint y: 146, endPoint x: 367, endPoint y: 142, distance: 36.5
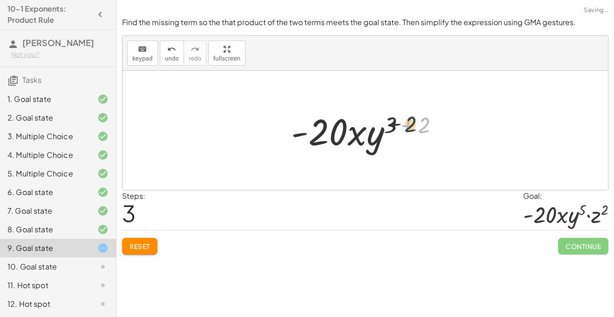
drag, startPoint x: 423, startPoint y: 129, endPoint x: 398, endPoint y: 127, distance: 24.8
click at [398, 127] on div at bounding box center [369, 131] width 164 height 48
drag, startPoint x: 425, startPoint y: 125, endPoint x: 389, endPoint y: 123, distance: 36.4
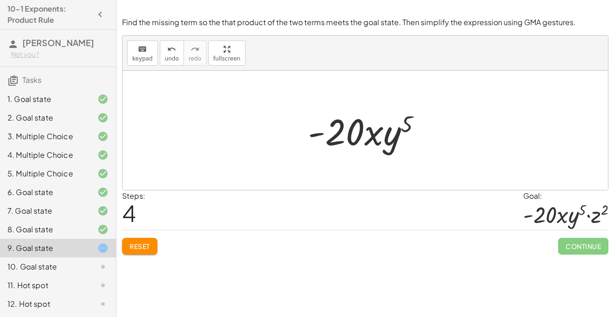
click at [144, 250] on span "Reset" at bounding box center [140, 246] width 21 height 8
